Goal: Task Accomplishment & Management: Use online tool/utility

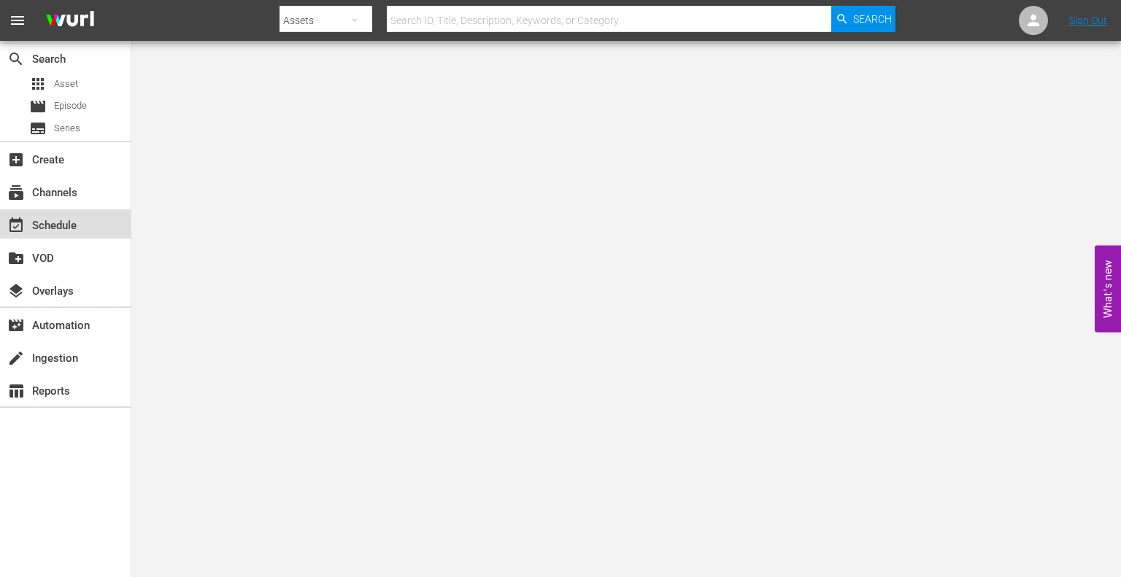
click at [75, 209] on div "event_available Schedule" at bounding box center [65, 223] width 131 height 29
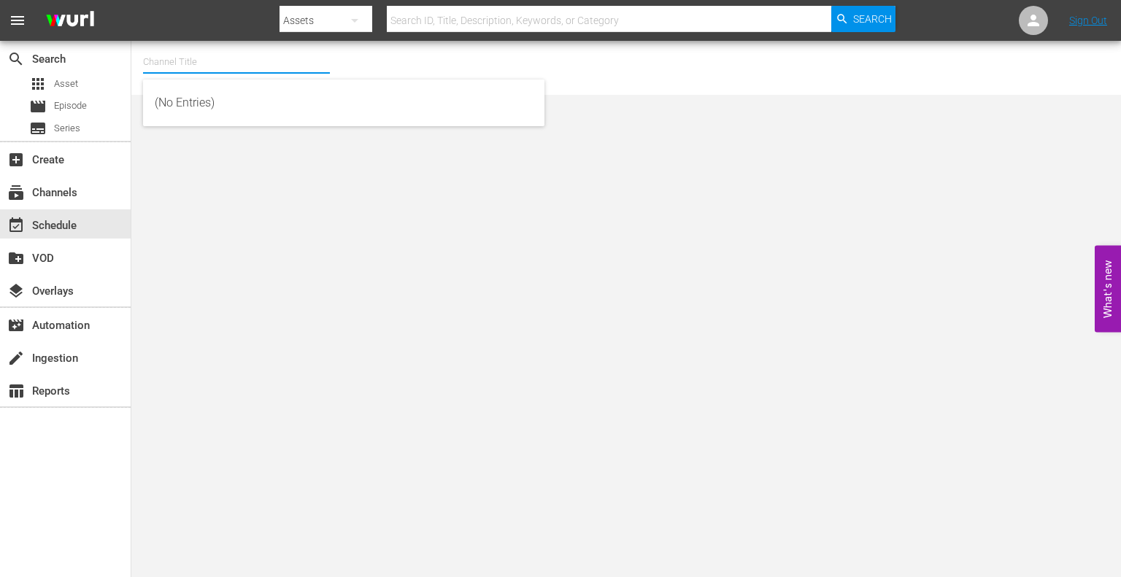
click at [234, 71] on input "text" at bounding box center [236, 62] width 187 height 35
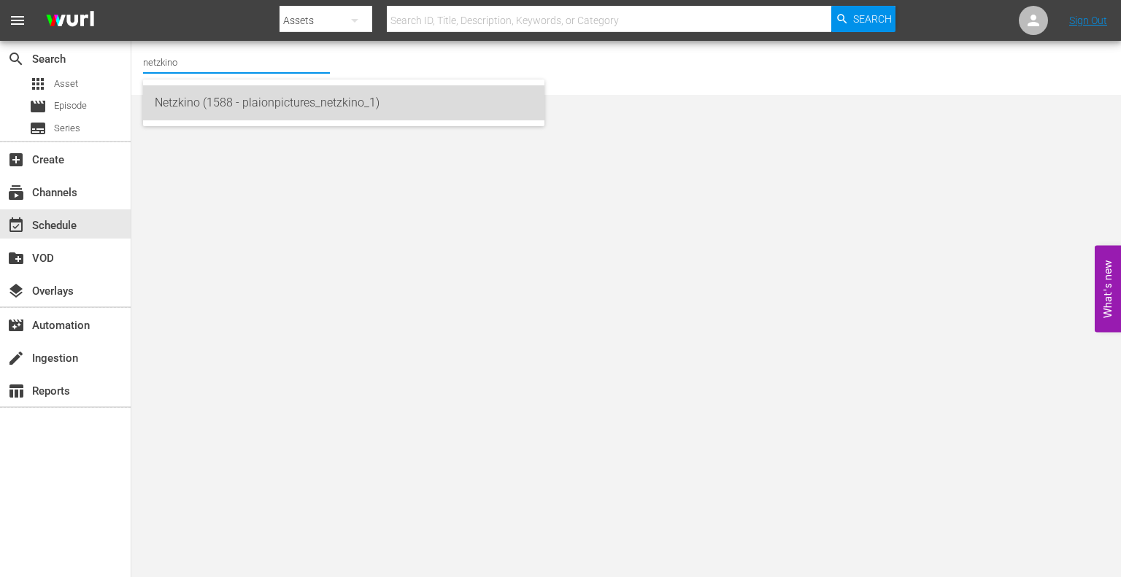
click at [239, 109] on div "Netzkino (1588 - plaionpictures_netzkino_1)" at bounding box center [344, 102] width 378 height 35
type input "Netzkino (1588 - plaionpictures_netzkino_1)"
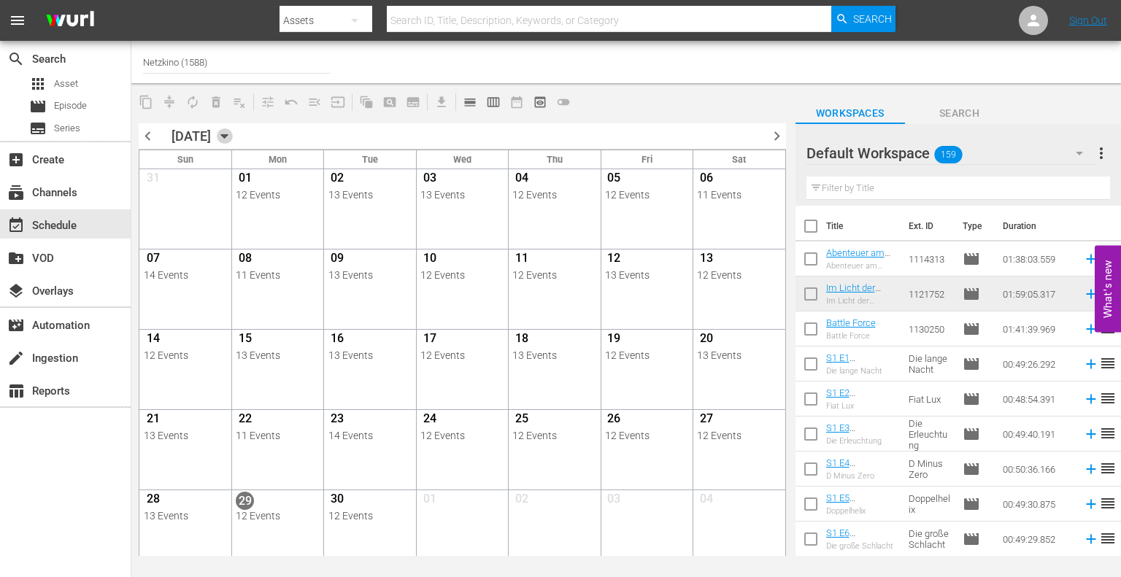
click at [233, 134] on icon "button" at bounding box center [225, 136] width 16 height 16
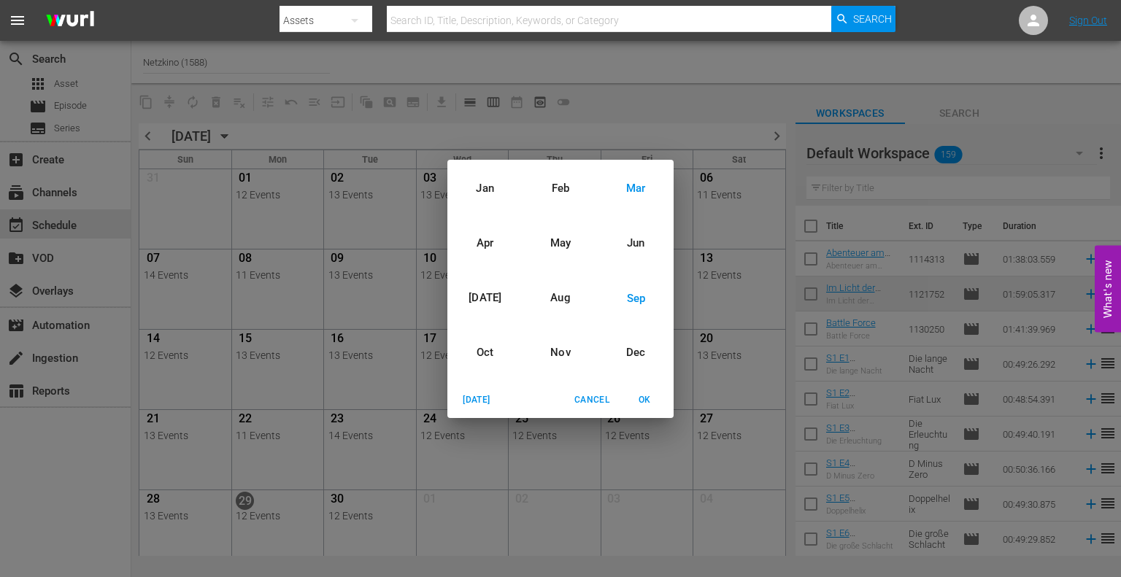
click at [632, 181] on div "Mar" at bounding box center [636, 188] width 75 height 55
click at [566, 237] on div "2024" at bounding box center [560, 234] width 226 height 29
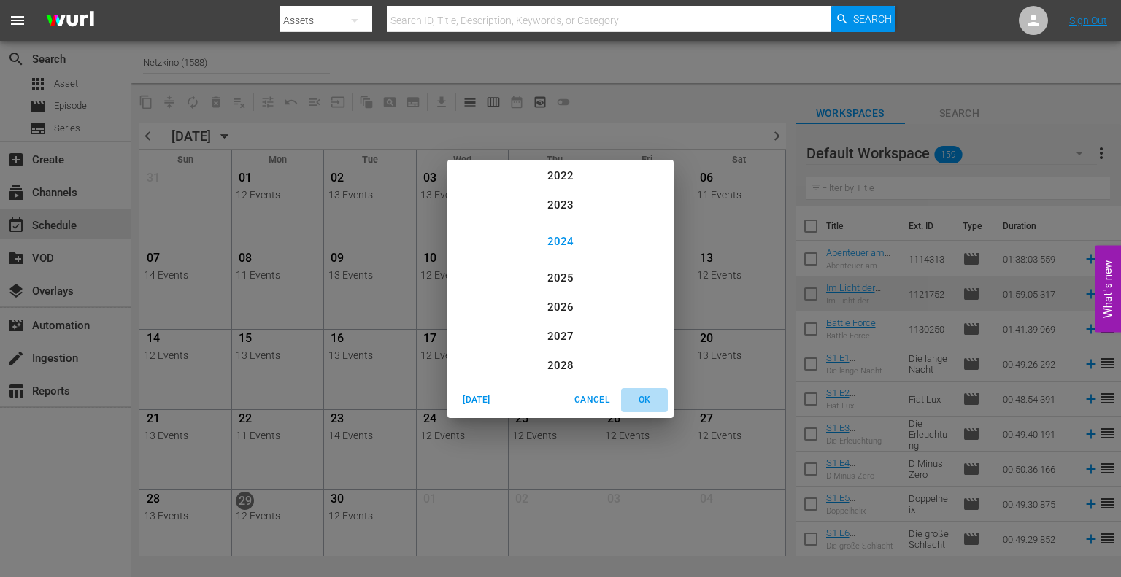
click at [641, 401] on span "OK" at bounding box center [644, 400] width 35 height 15
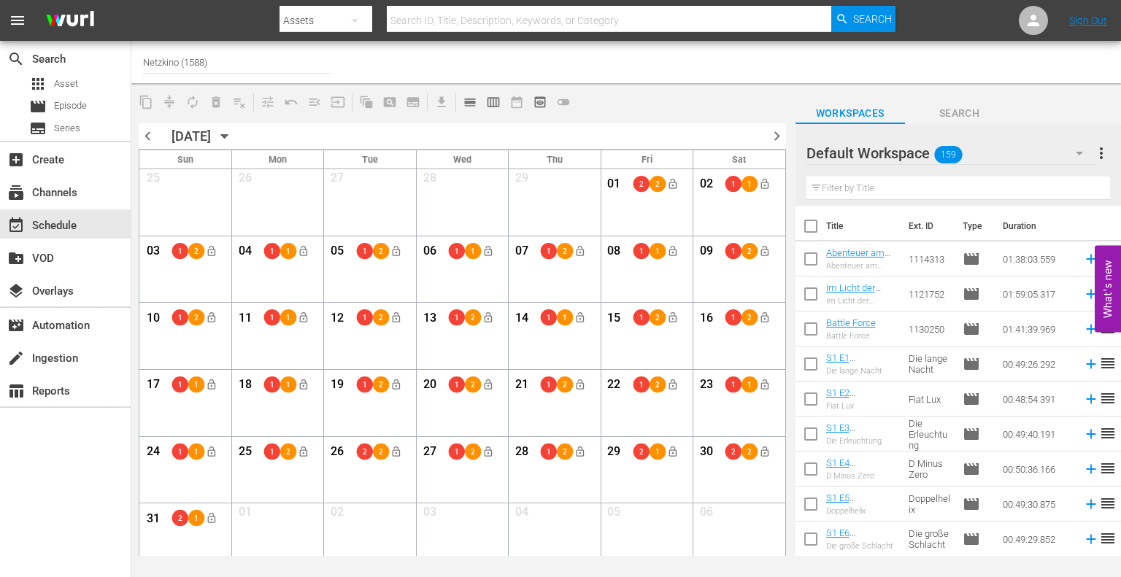
click at [211, 134] on div "[DATE]" at bounding box center [191, 135] width 39 height 15
click at [233, 136] on icon "button" at bounding box center [225, 136] width 16 height 16
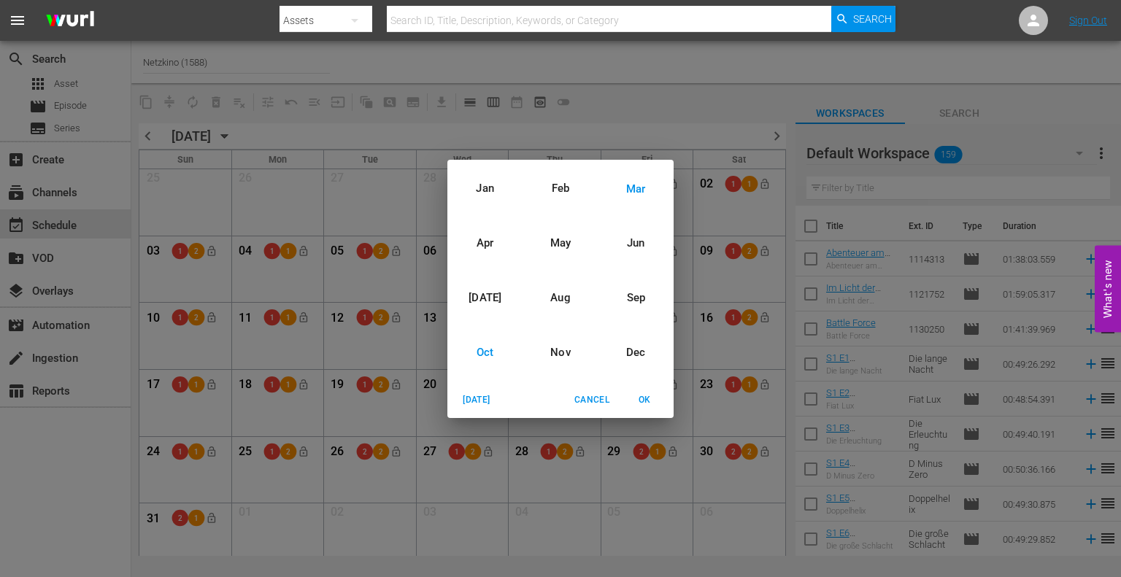
click at [493, 341] on div "Oct" at bounding box center [484, 353] width 75 height 55
click at [548, 270] on div "2024" at bounding box center [560, 270] width 226 height 29
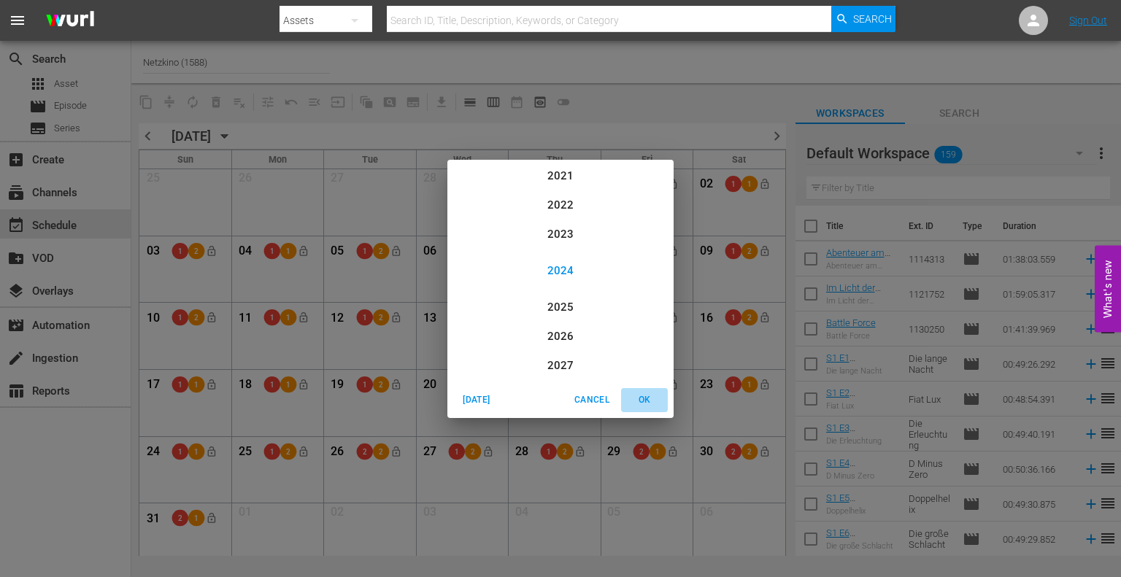
click at [641, 397] on span "OK" at bounding box center [644, 400] width 35 height 15
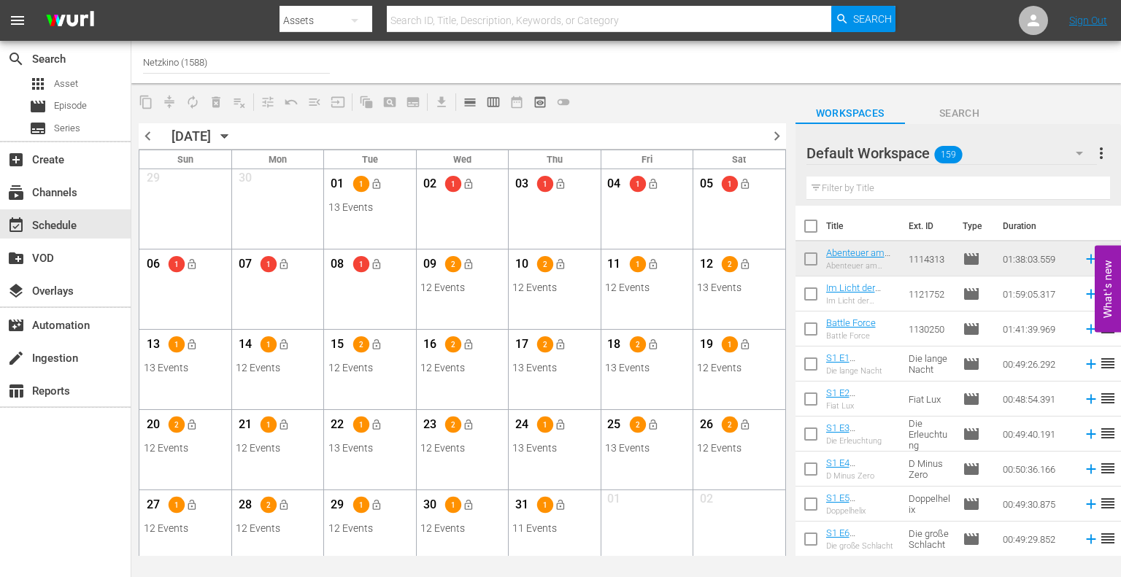
click at [206, 535] on div "27 1 lock_open 12 Events View Lineup Unlock Selected Day Lock Selected Day" at bounding box center [185, 512] width 91 height 45
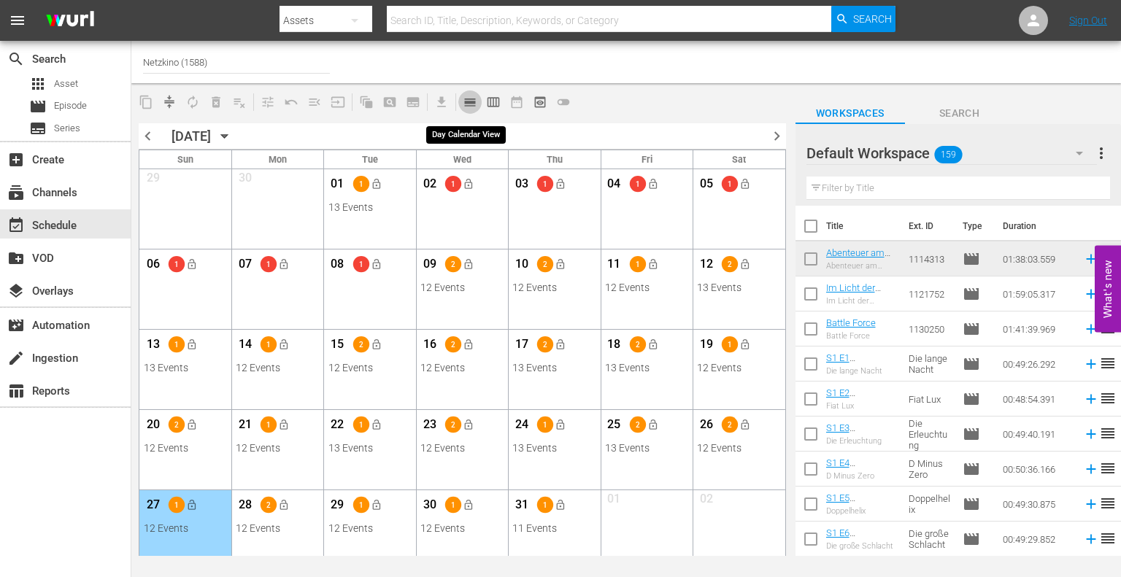
click at [474, 99] on span "calendar_view_day_outlined" at bounding box center [470, 102] width 15 height 15
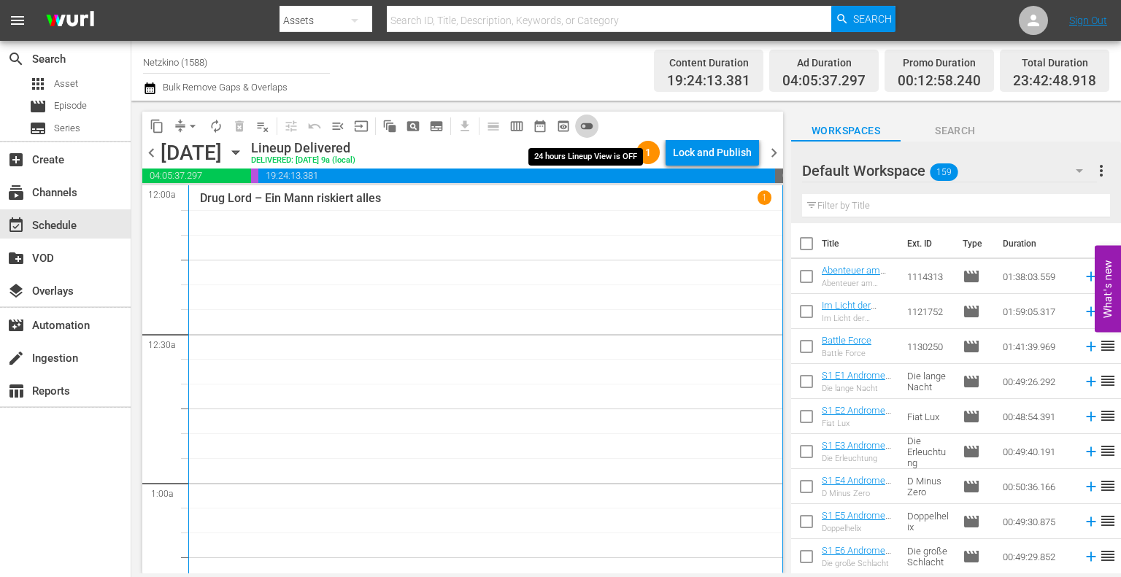
click at [584, 126] on span "toggle_off" at bounding box center [587, 126] width 15 height 15
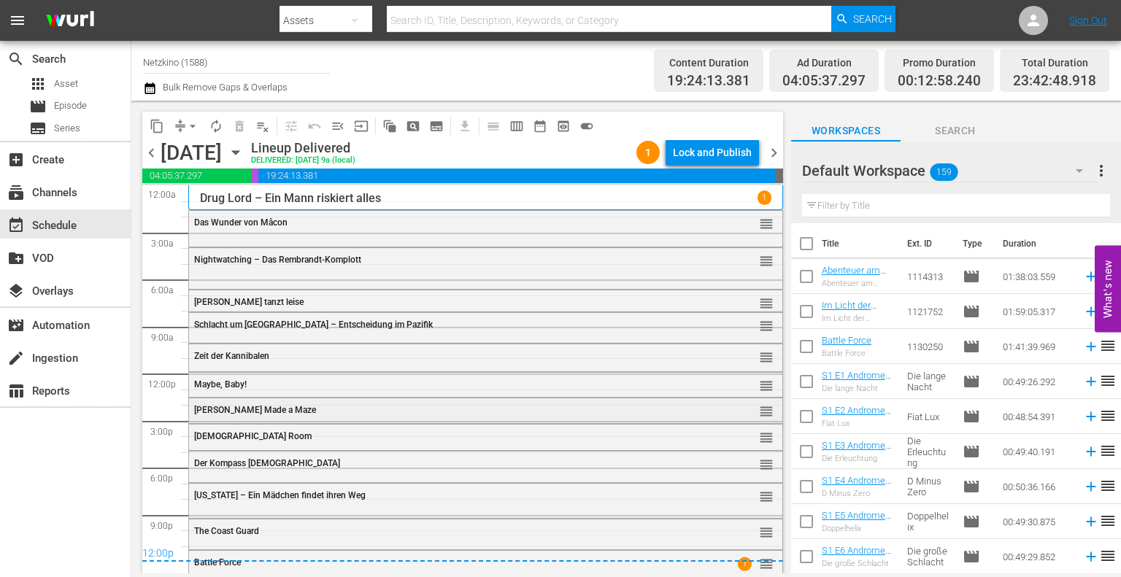
scroll to position [8, 0]
